Goal: Check status: Check status

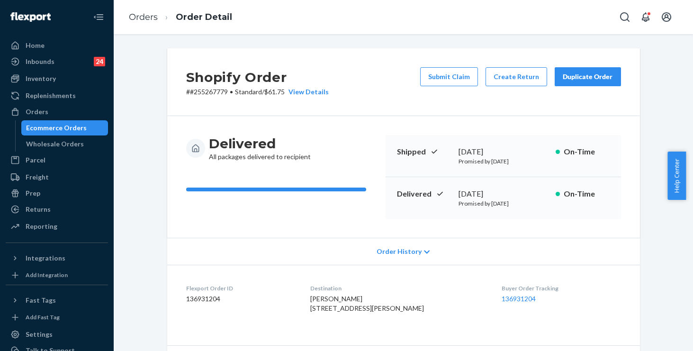
click at [142, 17] on link "Orders" at bounding box center [143, 17] width 29 height 10
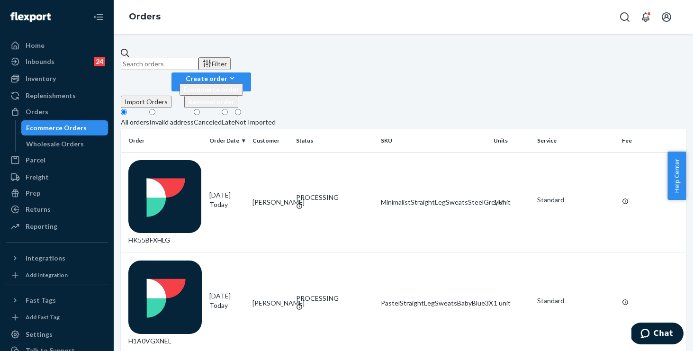
click at [199, 62] on input "text" at bounding box center [160, 64] width 78 height 12
paste input "255267779"
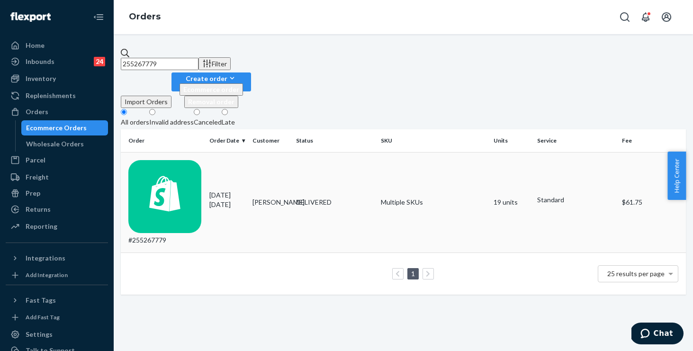
type input "255267779"
click at [463, 155] on td "Multiple SKUs" at bounding box center [433, 202] width 113 height 101
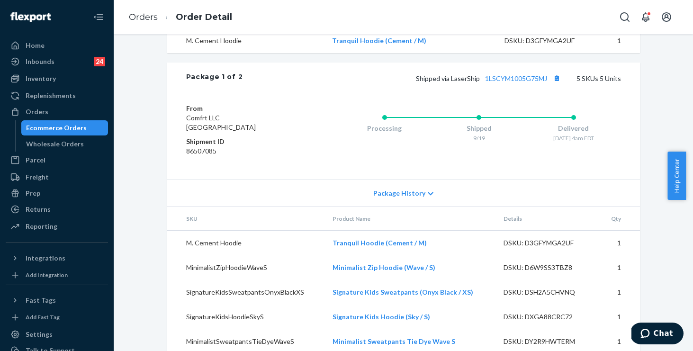
scroll to position [789, 0]
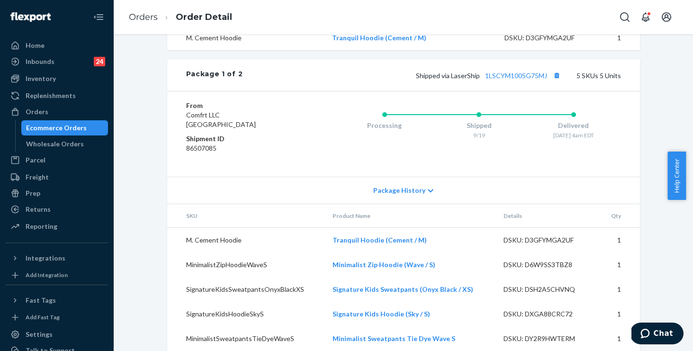
click at [390, 195] on span "Package History" at bounding box center [399, 190] width 52 height 9
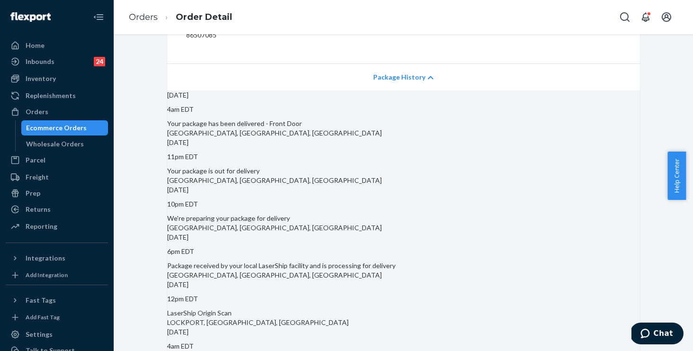
scroll to position [902, 0]
click at [389, 82] on span "Package History" at bounding box center [399, 77] width 52 height 9
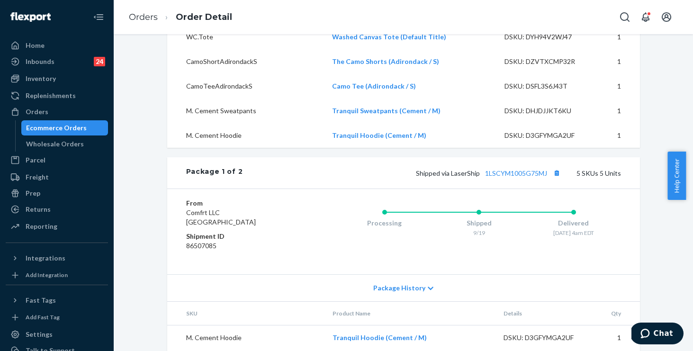
scroll to position [705, 0]
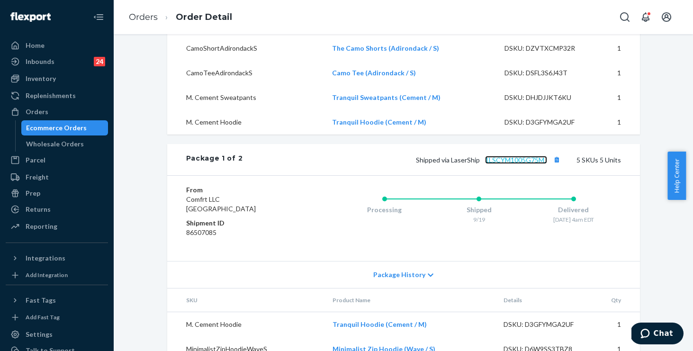
click at [501, 164] on link "1LSCYM1005G75MJ" at bounding box center [516, 160] width 62 height 8
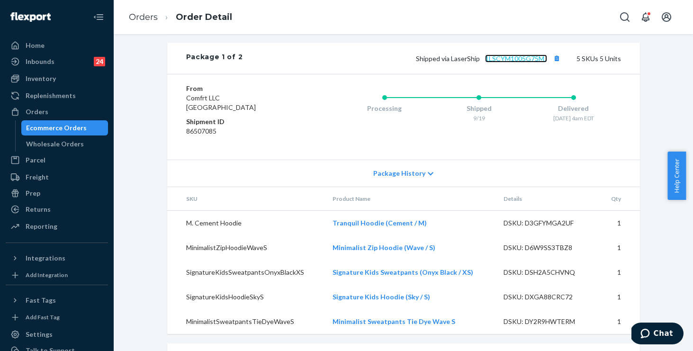
scroll to position [909, 0]
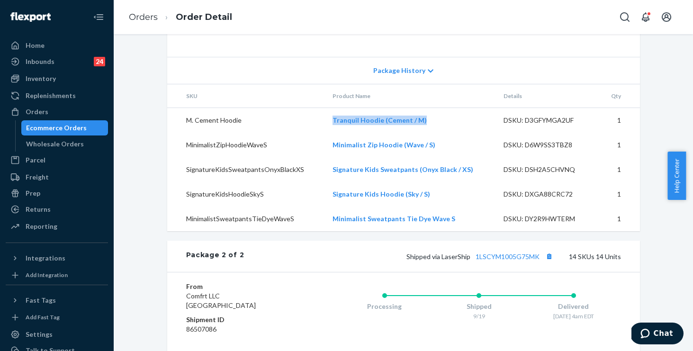
drag, startPoint x: 429, startPoint y: 141, endPoint x: 330, endPoint y: 139, distance: 99.1
click at [330, 133] on td "Tranquil Hoodie (Cement / M)" at bounding box center [410, 120] width 171 height 25
copy link "Tranquil Hoodie (Cement / M)"
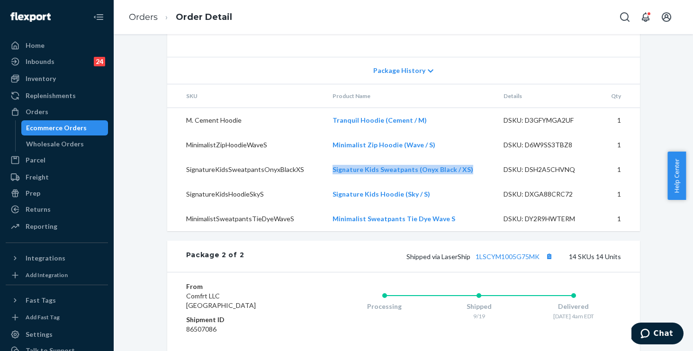
drag, startPoint x: 473, startPoint y: 190, endPoint x: 330, endPoint y: 188, distance: 142.7
click at [330, 182] on td "Signature Kids Sweatpants (Onyx Black / XS)" at bounding box center [410, 169] width 171 height 25
copy link "Signature Kids Sweatpants (Onyx Black / XS)"
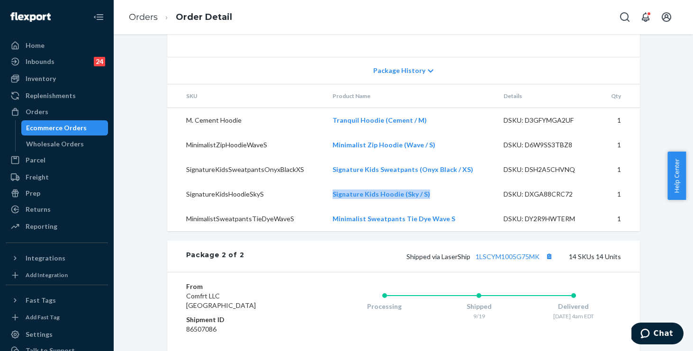
drag, startPoint x: 431, startPoint y: 215, endPoint x: 330, endPoint y: 216, distance: 101.4
click at [330, 207] on td "Signature Kids Hoodie (Sky / S)" at bounding box center [410, 194] width 171 height 25
copy link "Signature Kids Hoodie (Sky / S)"
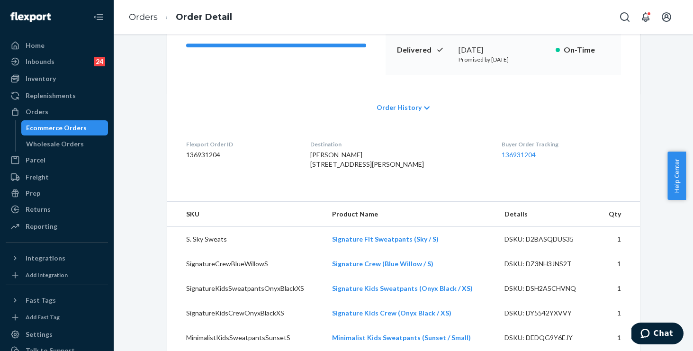
scroll to position [0, 0]
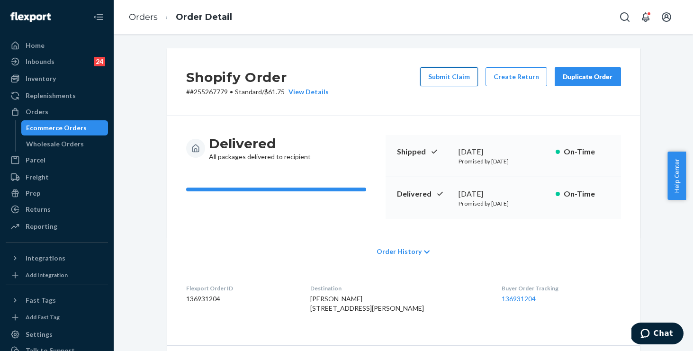
click at [446, 72] on button "Submit Claim" at bounding box center [449, 76] width 58 height 19
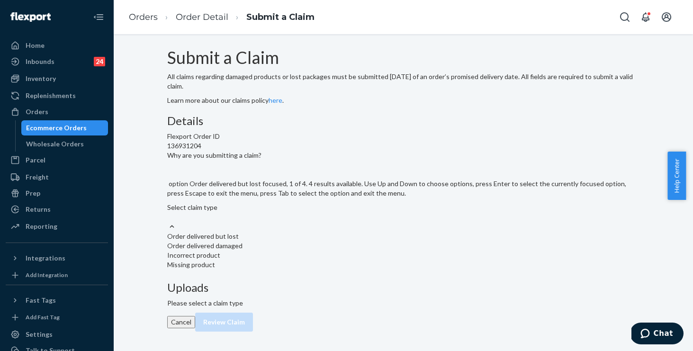
click at [295, 222] on div "Select claim type" at bounding box center [403, 212] width 473 height 19
click at [168, 222] on input "Why are you submitting a claim? option Order delivered but lost focused, 1 of 4…" at bounding box center [167, 216] width 1 height 9
click at [287, 270] on div "Missing product" at bounding box center [403, 264] width 473 height 9
click at [168, 222] on input "Why are you submitting a claim? option Missing product focused, 4 of 4. 4 resul…" at bounding box center [167, 216] width 1 height 9
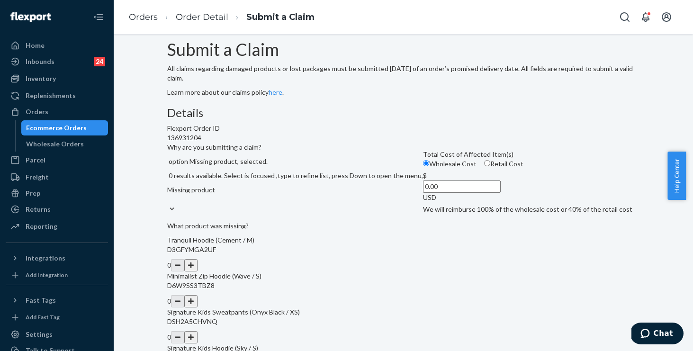
scroll to position [205, 0]
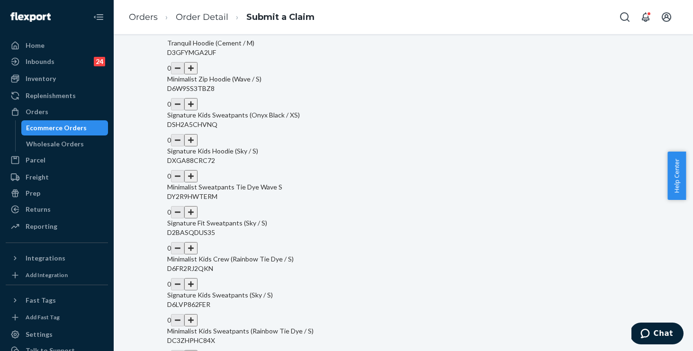
click at [198, 74] on button "button" at bounding box center [190, 68] width 13 height 12
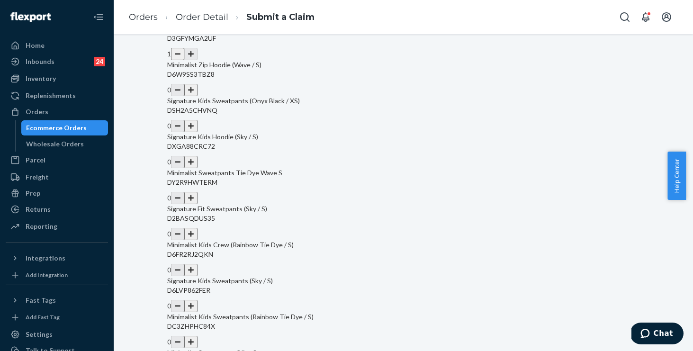
scroll to position [215, 0]
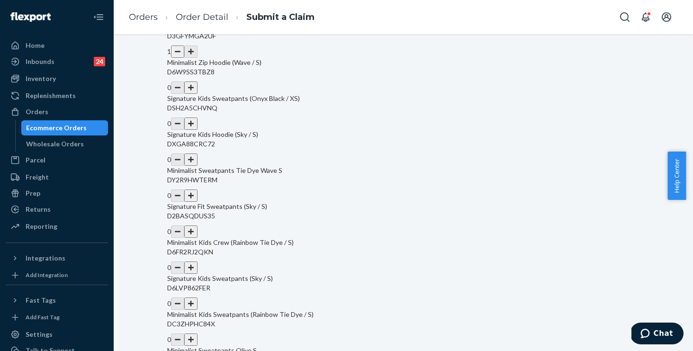
click at [198, 130] on button "button" at bounding box center [190, 124] width 13 height 12
click at [198, 166] on button "button" at bounding box center [190, 160] width 13 height 12
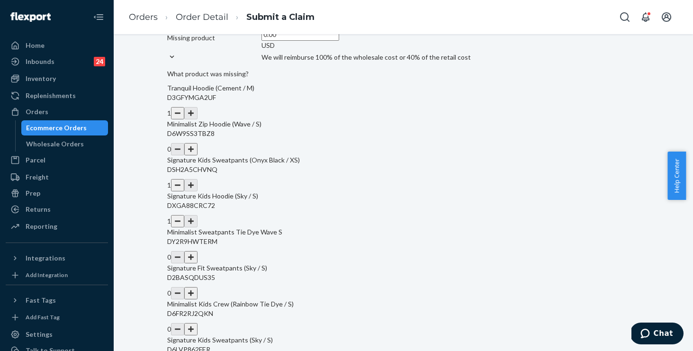
scroll to position [153, 0]
click at [267, 41] on input "0.00" at bounding box center [301, 34] width 78 height 12
type input "116.00"
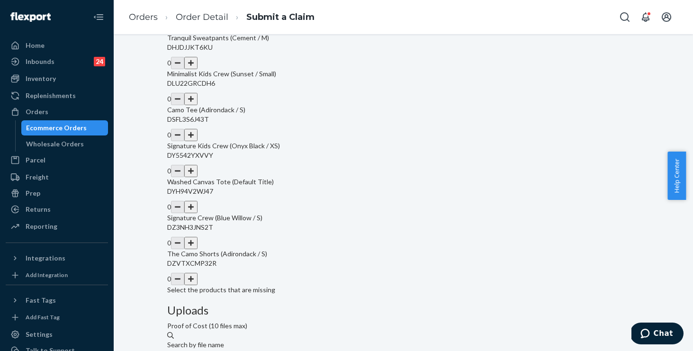
scroll to position [659, 0]
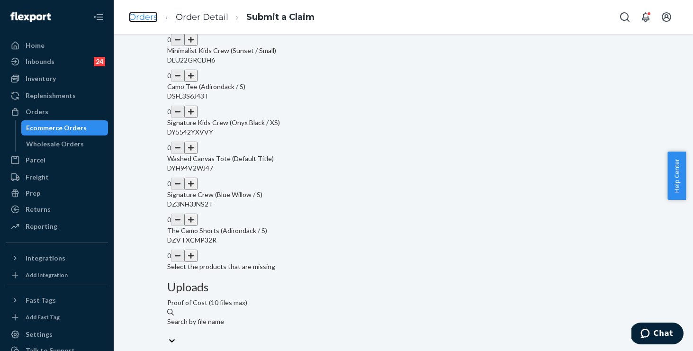
click at [150, 16] on link "Orders" at bounding box center [143, 17] width 29 height 10
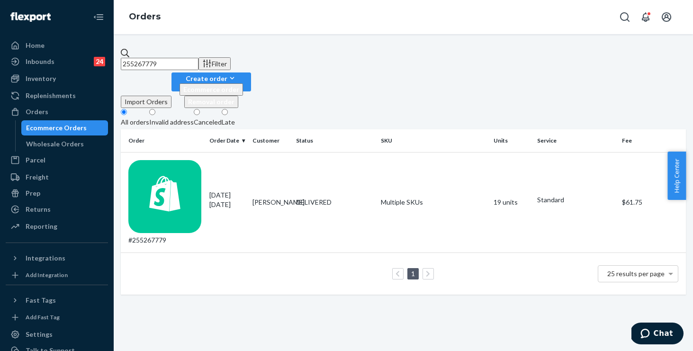
click at [199, 58] on input "255267779" at bounding box center [160, 64] width 78 height 12
drag, startPoint x: 60, startPoint y: 12, endPoint x: 26, endPoint y: 0, distance: 36.7
click at [26, 0] on div "Home Inbounds 24 Shipping Plans Problems 24 Inventory Products Replenishments O…" at bounding box center [346, 175] width 693 height 351
paste input "255232153"
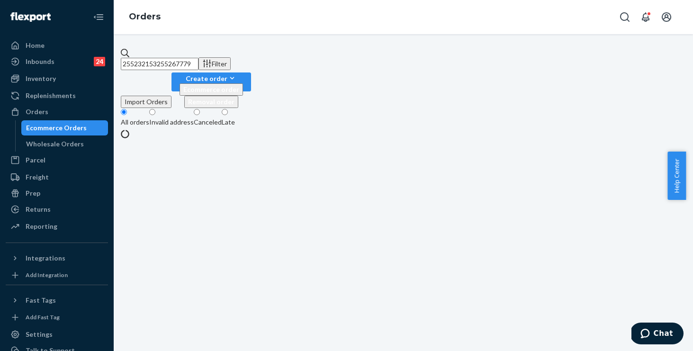
drag, startPoint x: 229, startPoint y: 58, endPoint x: 36, endPoint y: 27, distance: 194.9
click at [36, 27] on div "Home Inbounds 24 Shipping Plans Problems 24 Inventory Products Replenishments O…" at bounding box center [346, 175] width 693 height 351
paste input "text"
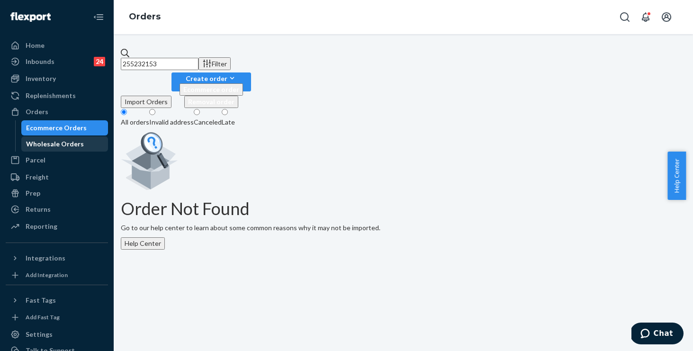
type input "255232153"
click at [48, 142] on div "Wholesale Orders" at bounding box center [55, 143] width 58 height 9
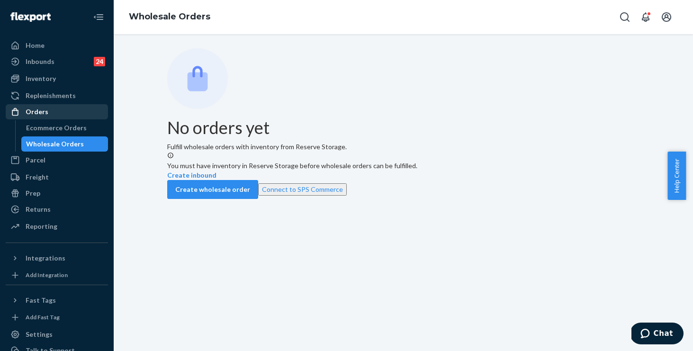
click at [47, 115] on div "Orders" at bounding box center [57, 111] width 100 height 13
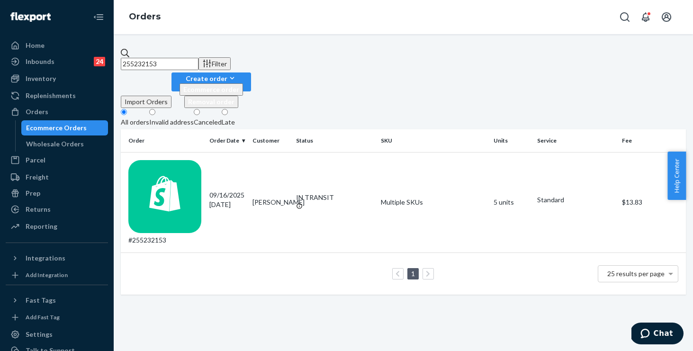
click at [199, 58] on input "255232153" at bounding box center [160, 64] width 78 height 12
click at [206, 152] on td "#255232153" at bounding box center [163, 202] width 85 height 101
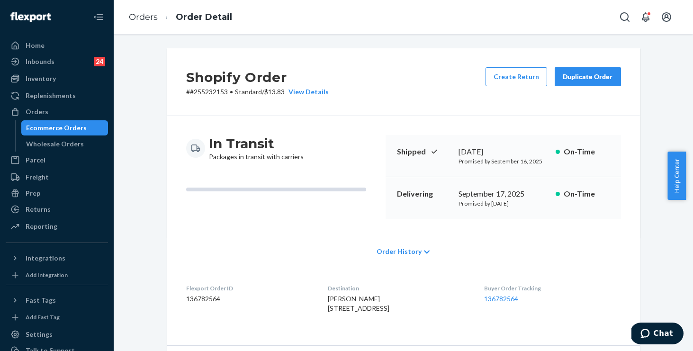
click at [398, 246] on div "Order History" at bounding box center [403, 251] width 473 height 27
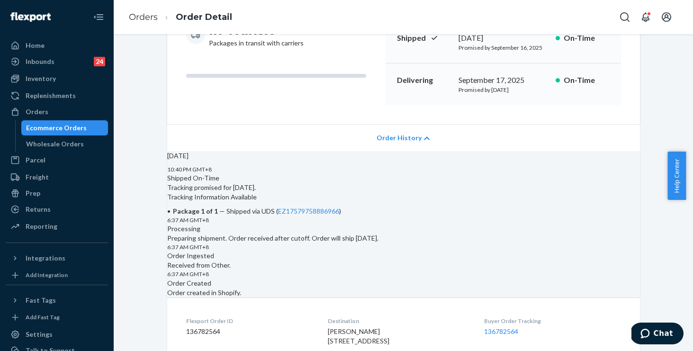
scroll to position [114, 0]
click at [339, 215] on link "EZ17579758886966" at bounding box center [308, 211] width 61 height 8
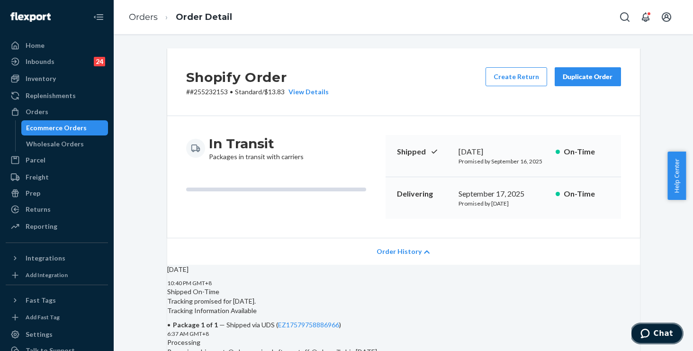
click at [648, 329] on icon "Chat" at bounding box center [645, 333] width 9 height 9
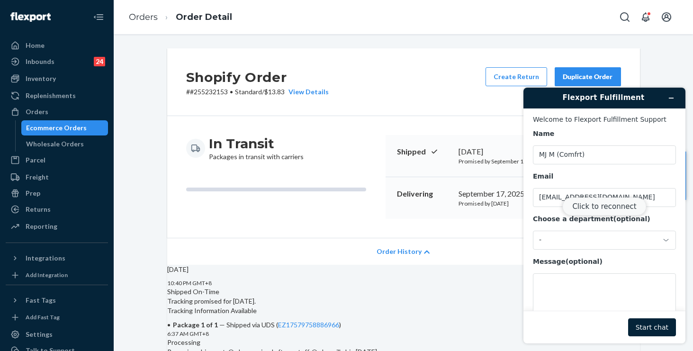
click at [607, 206] on button "Click to reconnect" at bounding box center [605, 207] width 84 height 18
click at [650, 331] on button "Start chat" at bounding box center [652, 328] width 48 height 18
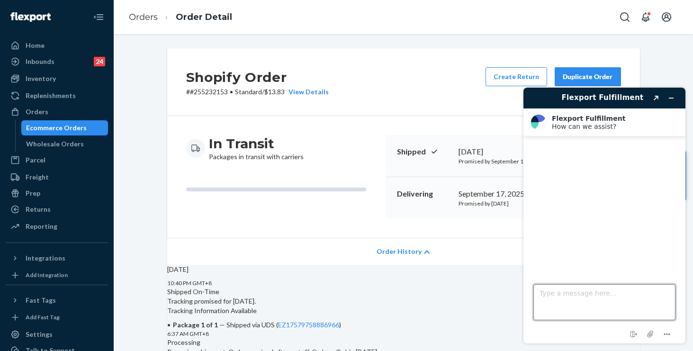
click at [575, 301] on textarea "Type a message here..." at bounding box center [605, 302] width 142 height 36
type textarea "Hi"
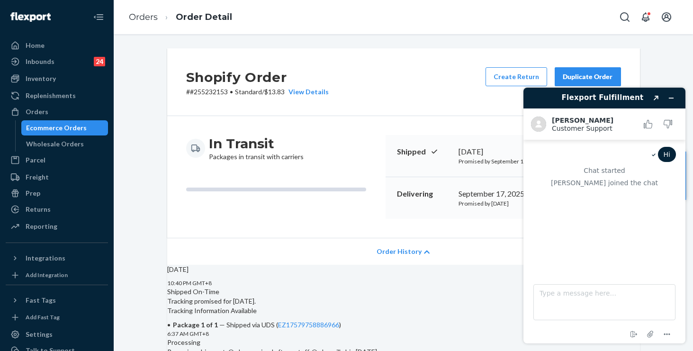
click at [210, 91] on p "# #255232153 • Standard / $13.83 View Details" at bounding box center [257, 91] width 143 height 9
copy p "255232153"
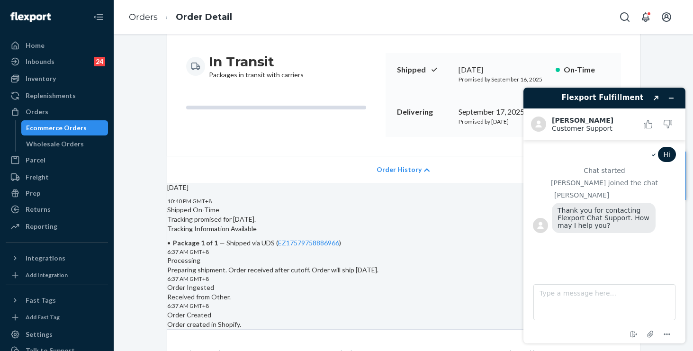
scroll to position [82, 0]
click at [573, 304] on textarea "Type a message here..." at bounding box center [605, 302] width 142 height 36
paste textarea "255232153"
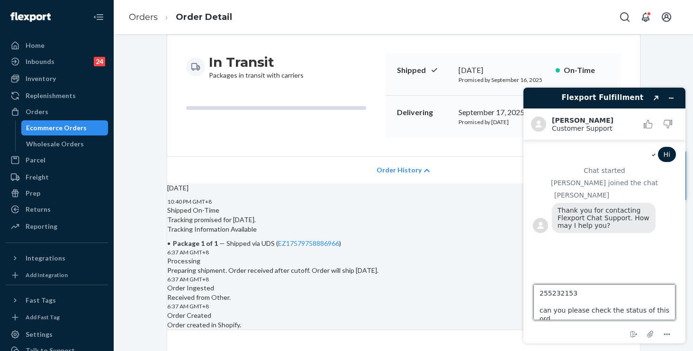
scroll to position [3, 0]
type textarea "255232153 can you please check the status of this order?"
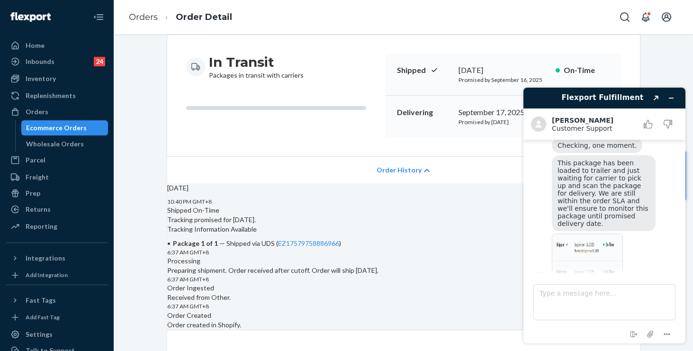
scroll to position [167, 0]
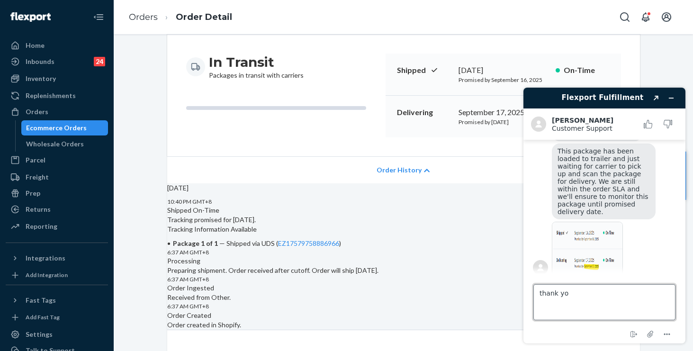
type textarea "thank you"
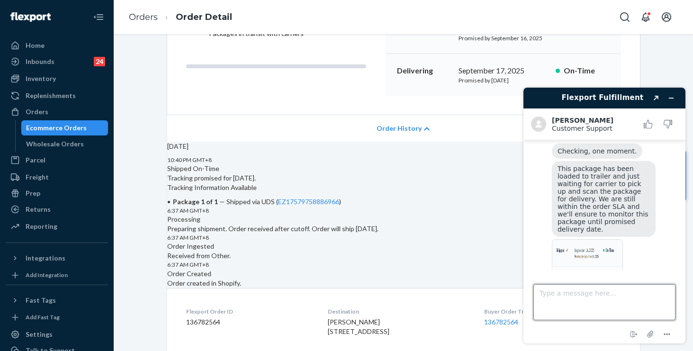
scroll to position [127, 0]
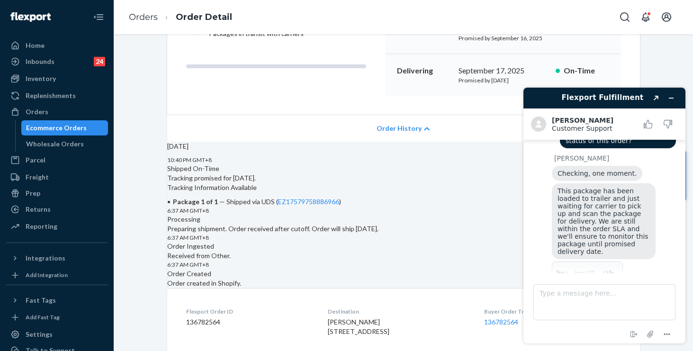
drag, startPoint x: 603, startPoint y: 201, endPoint x: 581, endPoint y: 199, distance: 22.9
click at [603, 201] on span "This package has been loaded to trailer and just waiting for carrier to pick up…" at bounding box center [604, 221] width 93 height 68
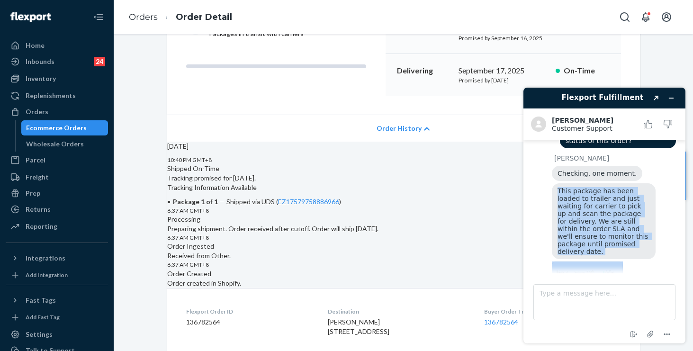
scroll to position [235, 0]
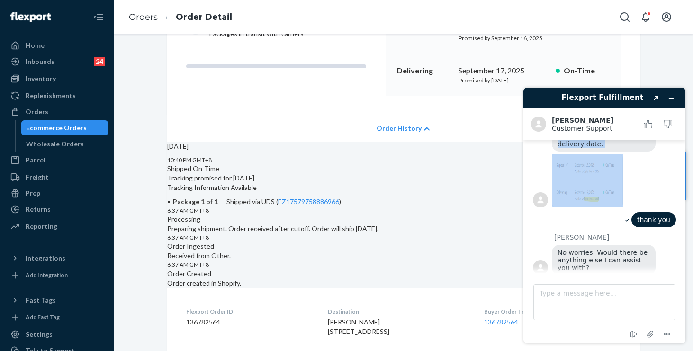
drag, startPoint x: 559, startPoint y: 190, endPoint x: 573, endPoint y: 192, distance: 13.9
click at [573, 192] on div "Kath C. Checking, one moment. This package has been loaded to trailer and just …" at bounding box center [604, 128] width 143 height 163
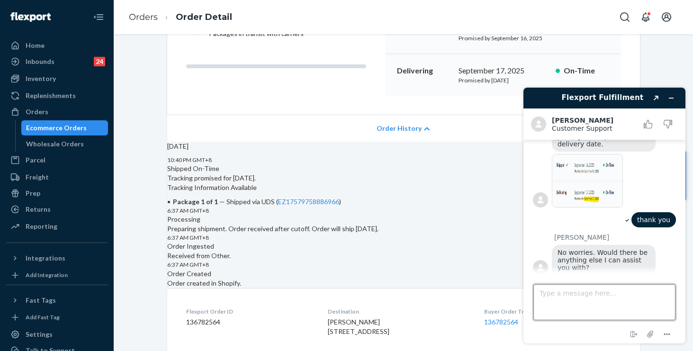
click at [592, 304] on textarea "Type a message here..." at bounding box center [605, 302] width 142 height 36
type textarea "that's all thanks"
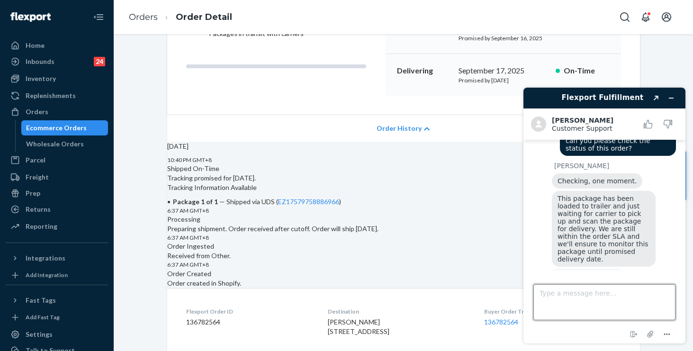
scroll to position [118, 0]
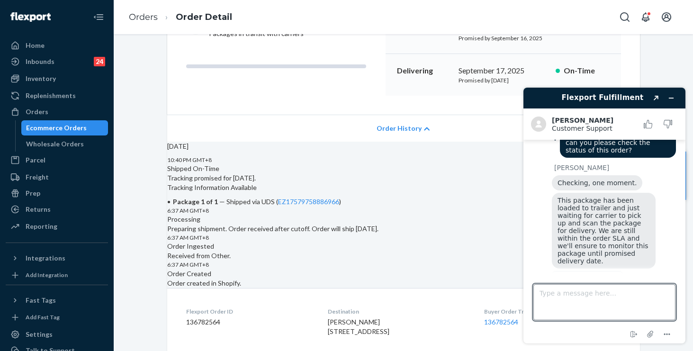
click at [617, 225] on span "This package has been loaded to trailer and just waiting for carrier to pick up…" at bounding box center [604, 231] width 93 height 68
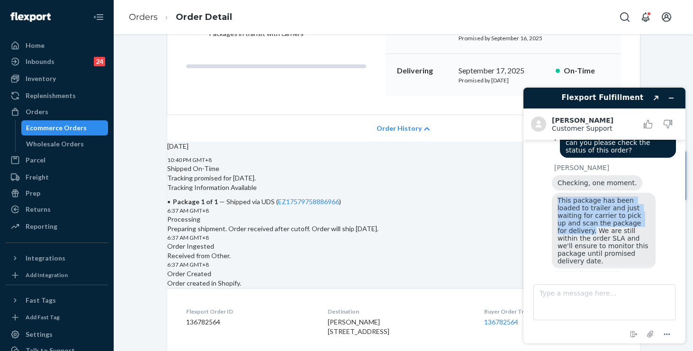
drag, startPoint x: 558, startPoint y: 200, endPoint x: 584, endPoint y: 231, distance: 41.1
click at [584, 231] on span "This package has been loaded to trailer and just waiting for carrier to pick up…" at bounding box center [604, 231] width 93 height 68
copy span "This package has been loaded to trailer and just waiting for carrier to pick up…"
click at [679, 95] on button "Minimize widget" at bounding box center [671, 97] width 15 height 13
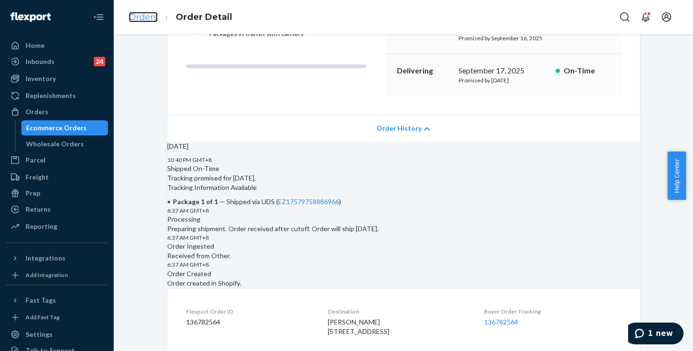
click at [145, 18] on link "Orders" at bounding box center [143, 17] width 29 height 10
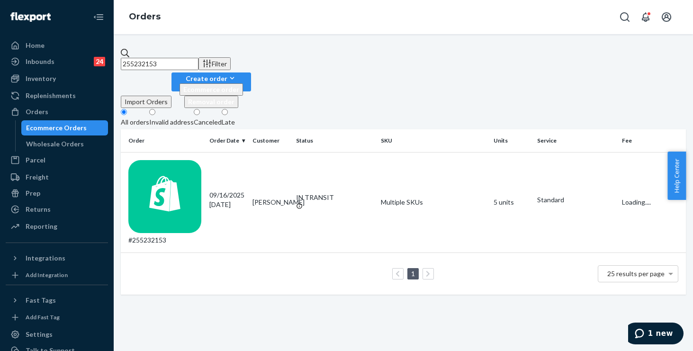
click at [199, 58] on input "255232153" at bounding box center [160, 64] width 78 height 12
drag, startPoint x: 205, startPoint y: 57, endPoint x: 128, endPoint y: 44, distance: 78.5
click at [129, 44] on div "255232153 Filter Import Orders Create order Ecommerce order Removal order All o…" at bounding box center [404, 192] width 580 height 317
paste input "19817"
type input "255198173"
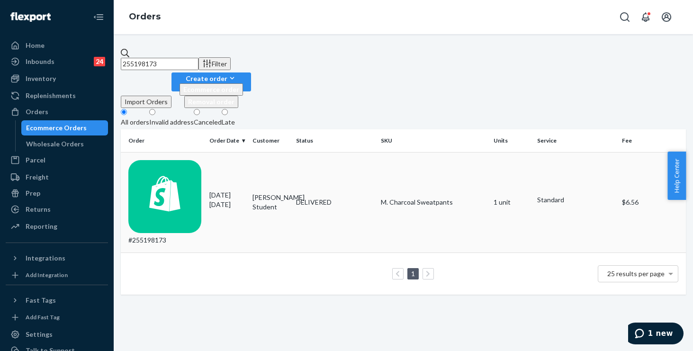
click at [349, 159] on td "DELIVERED" at bounding box center [334, 202] width 85 height 101
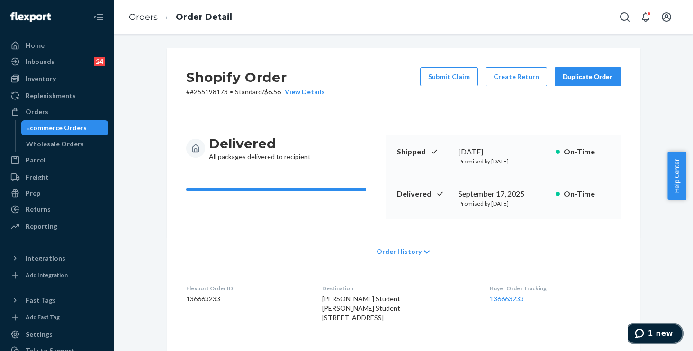
click at [644, 325] on button "1 new" at bounding box center [654, 334] width 59 height 22
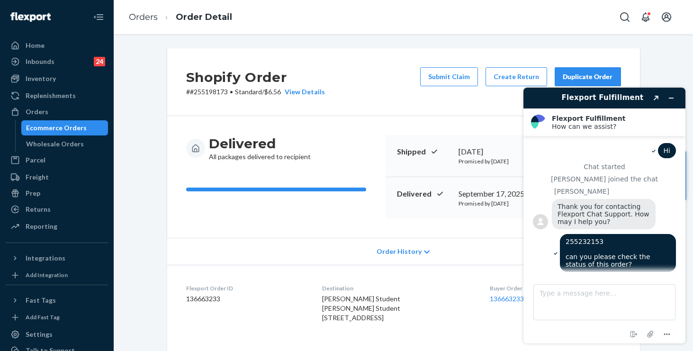
scroll to position [378, 0]
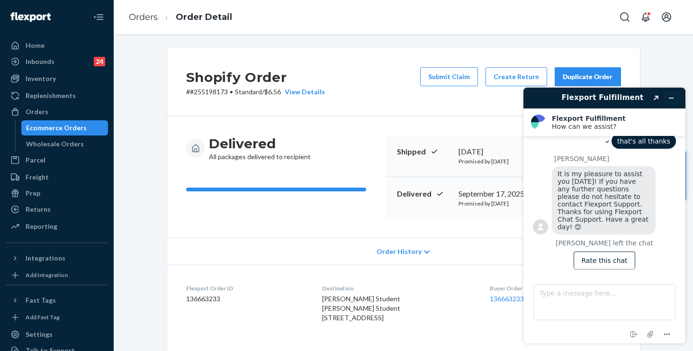
click at [672, 98] on icon "Minimize widget" at bounding box center [672, 98] width 4 height 0
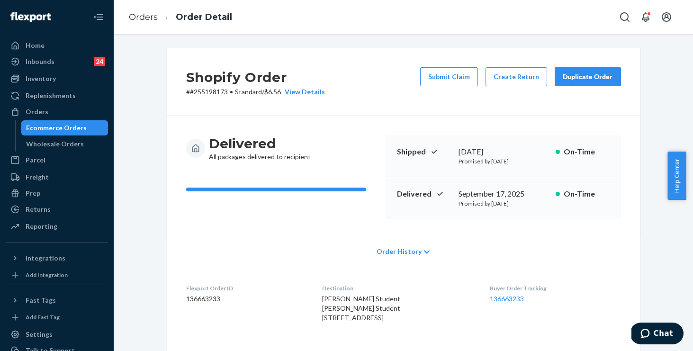
click at [397, 254] on span "Order History" at bounding box center [399, 251] width 45 height 9
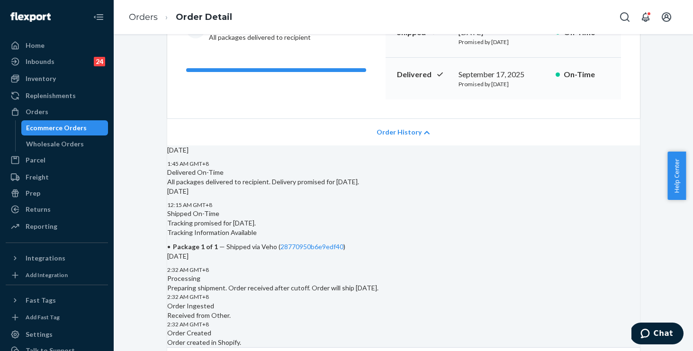
scroll to position [189, 0]
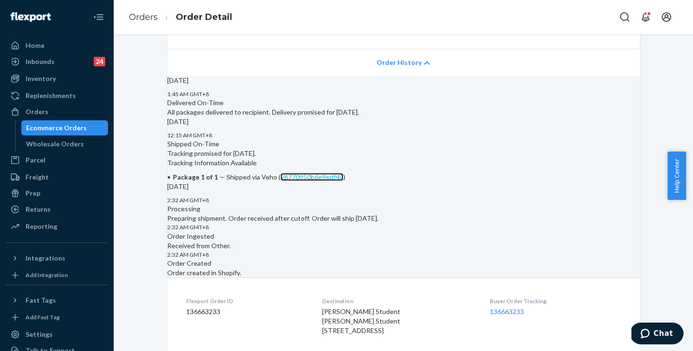
click at [344, 181] on link "28770950b6e9edf40" at bounding box center [312, 177] width 63 height 8
click at [140, 14] on link "Orders" at bounding box center [143, 17] width 29 height 10
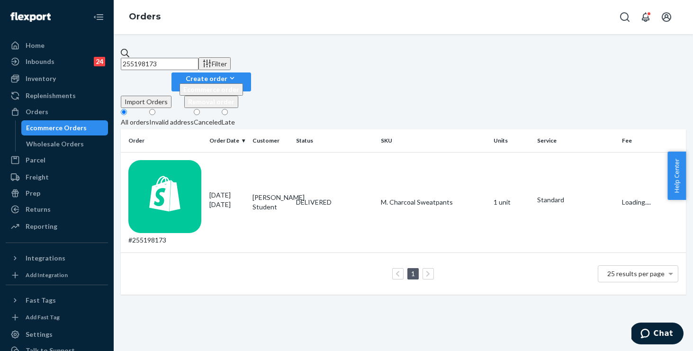
click at [199, 58] on input "255198173" at bounding box center [160, 64] width 78 height 12
click at [96, 18] on div "Home Inbounds 24 Shipping Plans Problems 24 Inventory Products Replenishments O…" at bounding box center [346, 175] width 693 height 351
paste input "417922"
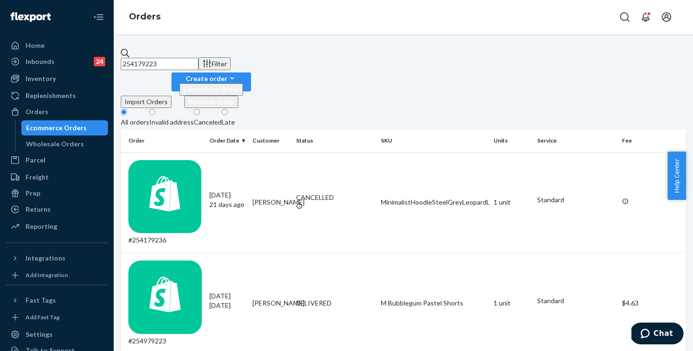
click at [197, 62] on input "254179223" at bounding box center [160, 64] width 78 height 12
click at [120, 43] on div "254179223 Filter Import Orders Create order Ecommerce order Removal order All o…" at bounding box center [404, 192] width 580 height 317
paste input "515918"
type input "254515918"
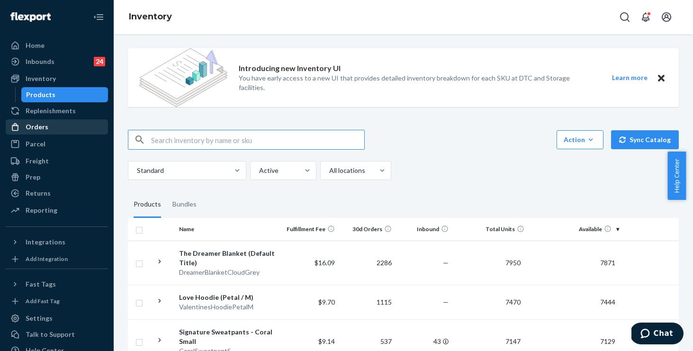
click at [40, 128] on div "Orders" at bounding box center [37, 126] width 23 height 9
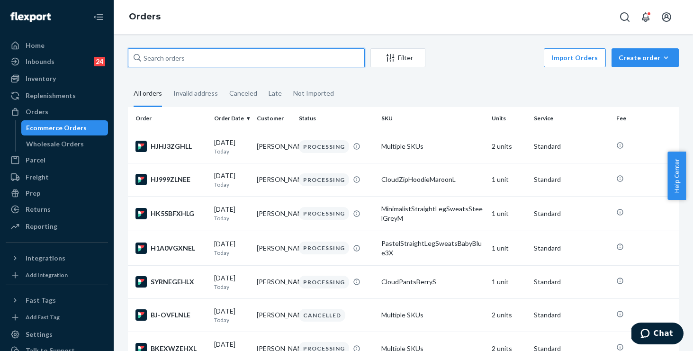
click at [216, 60] on input "text" at bounding box center [246, 57] width 237 height 19
paste input "255267779"
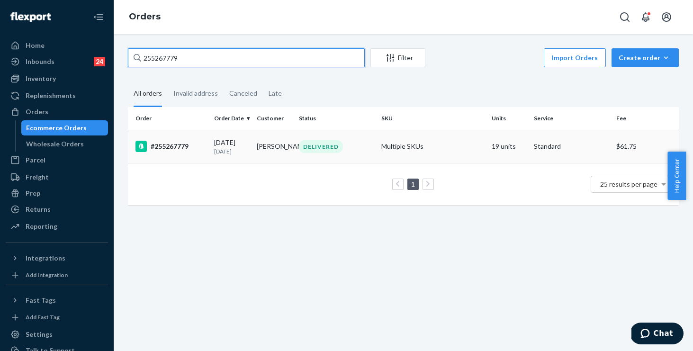
type input "255267779"
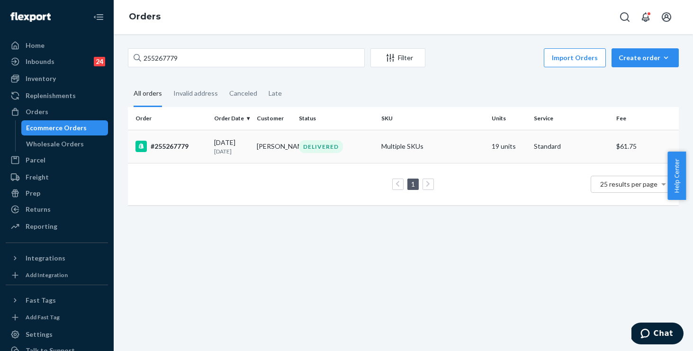
click at [345, 148] on div "DELIVERED" at bounding box center [336, 146] width 79 height 13
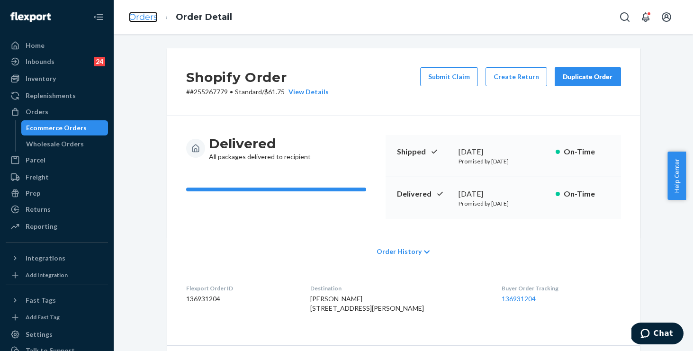
click at [147, 18] on link "Orders" at bounding box center [143, 17] width 29 height 10
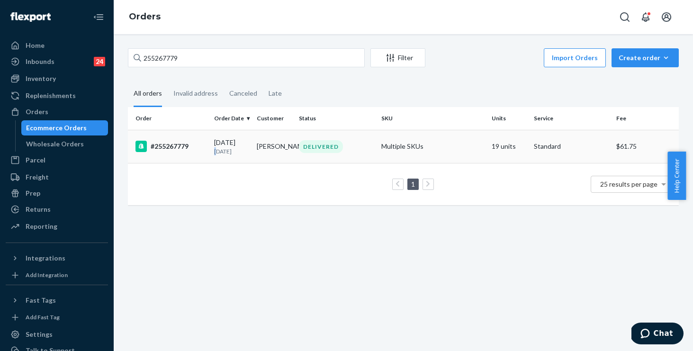
click at [215, 150] on p "4 days ago" at bounding box center [231, 151] width 35 height 8
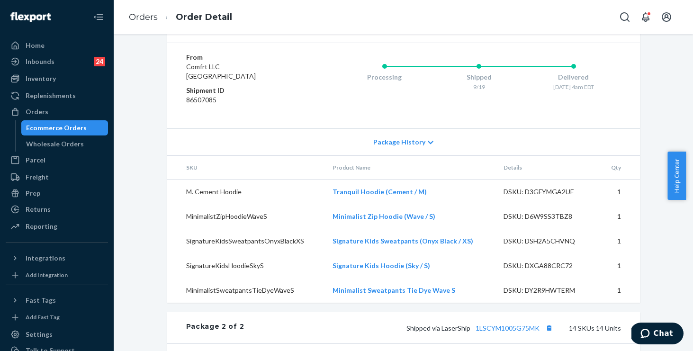
scroll to position [837, 0]
click at [501, 32] on link "1LSCYM1005G75MJ" at bounding box center [516, 28] width 62 height 8
drag, startPoint x: 413, startPoint y: 211, endPoint x: 327, endPoint y: 206, distance: 86.4
click at [327, 205] on td "Tranquil Hoodie (Cement / M)" at bounding box center [410, 192] width 171 height 25
copy link "Tranquil Hoodie (Cement / M)"
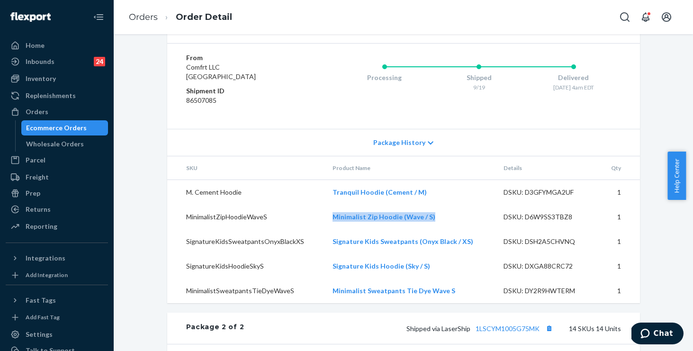
drag, startPoint x: 392, startPoint y: 232, endPoint x: 666, endPoint y: 229, distance: 274.4
click at [316, 229] on tr "MinimalistZipHoodieWaveS Minimalist Zip Hoodie (Wave / S) DSKU: D6W9SS3TBZ8 1" at bounding box center [403, 217] width 473 height 25
copy tr "Minimalist Zip Hoodie (Wave / S)"
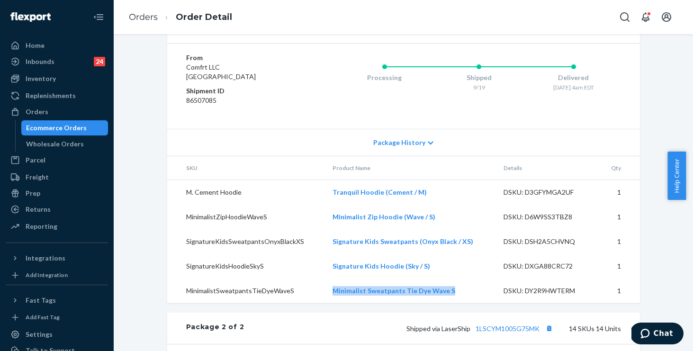
drag, startPoint x: 464, startPoint y: 310, endPoint x: 328, endPoint y: 312, distance: 136.0
click at [328, 303] on td "Minimalist Sweatpants Tie Dye Wave S" at bounding box center [410, 291] width 171 height 25
copy link "Minimalist Sweatpants Tie Dye Wave S"
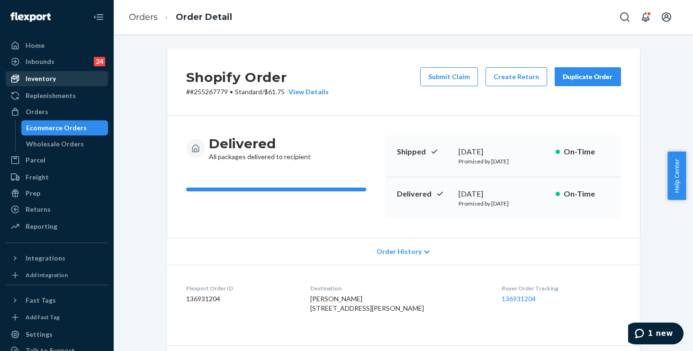
scroll to position [837, 0]
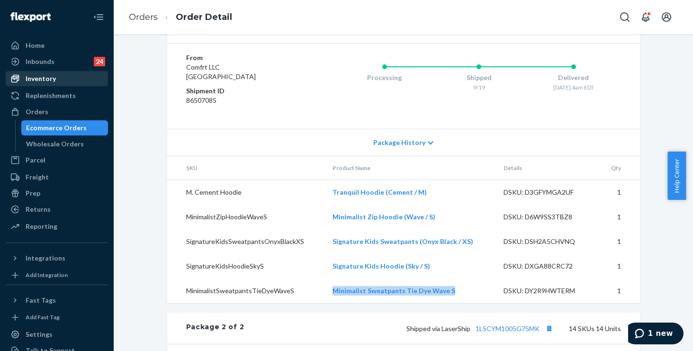
click at [29, 85] on link "Inventory" at bounding box center [57, 78] width 102 height 15
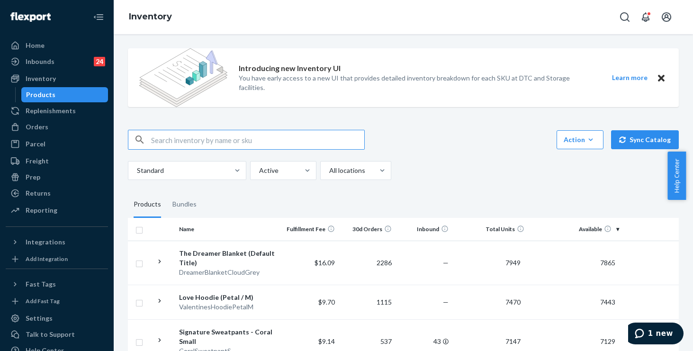
click at [206, 145] on input "text" at bounding box center [257, 139] width 213 height 19
click at [188, 139] on input "MinimalistSweatpantsHotPinkXL" at bounding box center [257, 139] width 213 height 19
click at [227, 139] on input "Minimalist SweatpantsHotPinkXL" at bounding box center [257, 139] width 213 height 19
click at [241, 140] on input "Minimalist Sweatpants HotPinkXL" at bounding box center [257, 139] width 213 height 19
click at [257, 140] on input "Minimalist Sweatpants Hot PinkXL" at bounding box center [257, 139] width 213 height 19
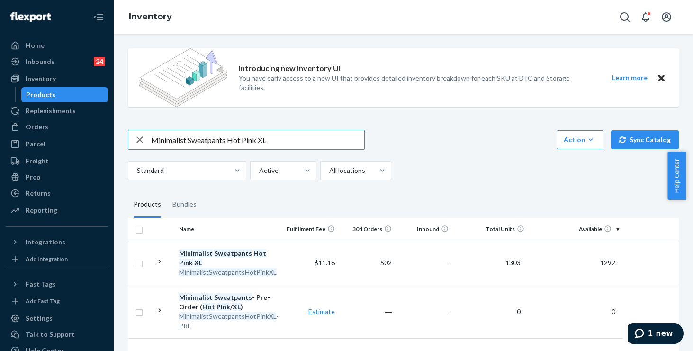
drag, startPoint x: 189, startPoint y: 140, endPoint x: 228, endPoint y: 139, distance: 38.9
click at [226, 140] on input "Minimalist Sweatpants Hot Pink XL" at bounding box center [257, 139] width 213 height 19
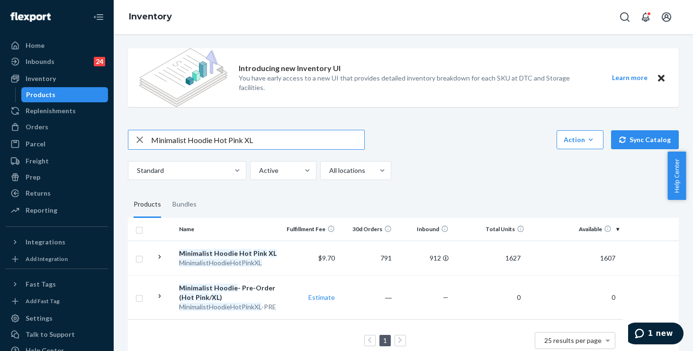
click at [266, 142] on input "Minimalist Hoodie Hot Pink XL" at bounding box center [257, 139] width 213 height 19
drag, startPoint x: 170, startPoint y: 128, endPoint x: 105, endPoint y: 122, distance: 65.7
click at [105, 122] on div "Home Inbounds 24 Shipping Plans Problems 24 Inventory Products Replenishments O…" at bounding box center [346, 175] width 693 height 351
paste input "HoodieSteelGreyLeopardM"
click at [187, 139] on input "MinimalistHoodieSteelGreyLeopardM" at bounding box center [257, 139] width 213 height 19
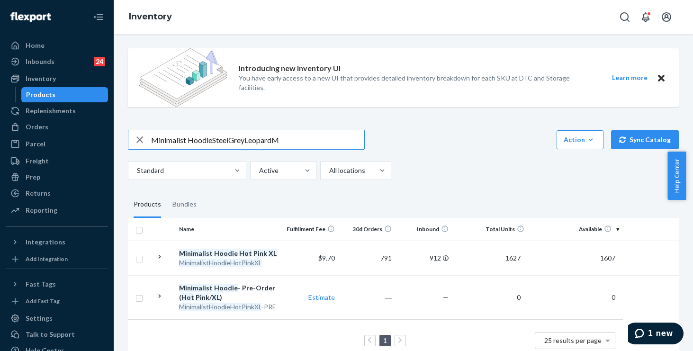
click at [212, 142] on input "Minimalist HoodieSteelGreyLeopardM" at bounding box center [257, 139] width 213 height 19
click at [230, 141] on input "Minimalist Hoodie SteelGreyLeopardM" at bounding box center [257, 139] width 213 height 19
click at [248, 141] on input "Minimalist Hoodie Steel GreyLeopardM" at bounding box center [257, 139] width 213 height 19
click at [278, 140] on input "Minimalist Hoodie Steel Grey LeopardM" at bounding box center [257, 139] width 213 height 19
type input "Minimalist Hoodie Steel Grey Leopard M"
